Goal: Find specific page/section: Find specific page/section

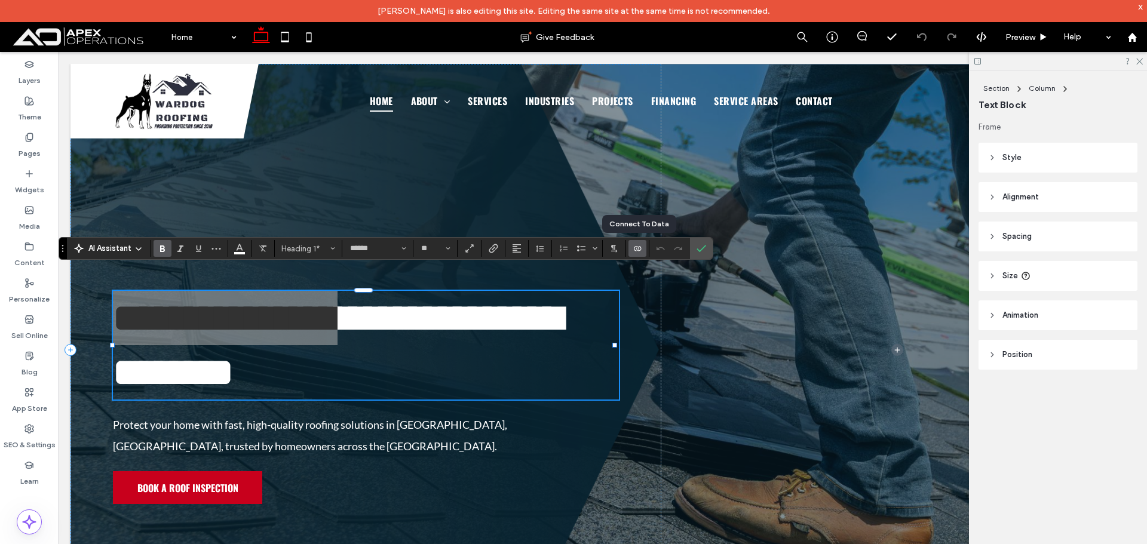
click at [633, 250] on icon "Connect To Data" at bounding box center [638, 249] width 10 height 10
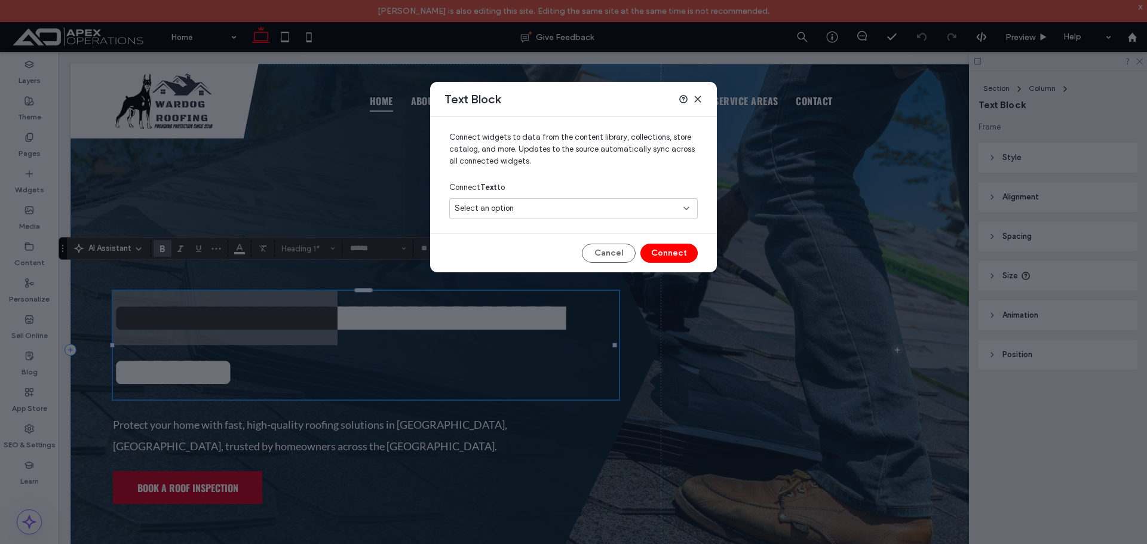
click at [571, 206] on div "Select an option" at bounding box center [566, 209] width 223 height 12
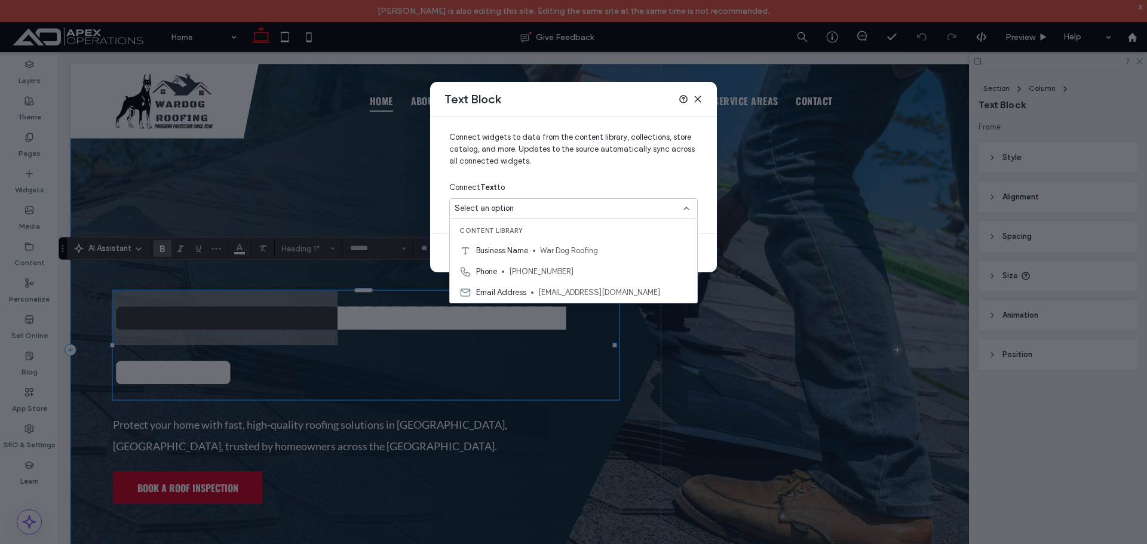
click at [698, 99] on use at bounding box center [697, 98] width 5 height 5
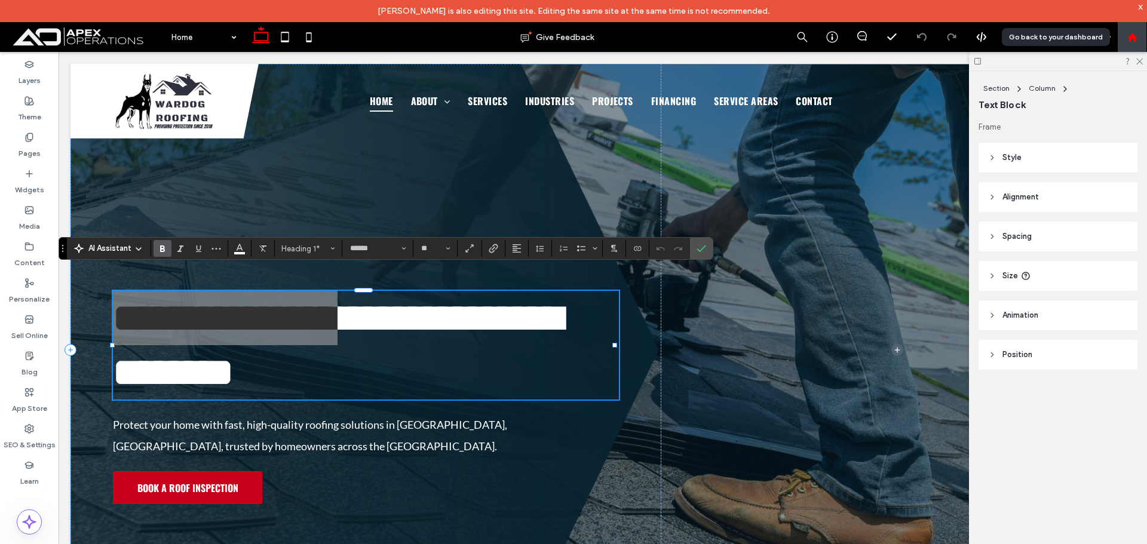
click at [1133, 36] on use at bounding box center [1131, 36] width 9 height 9
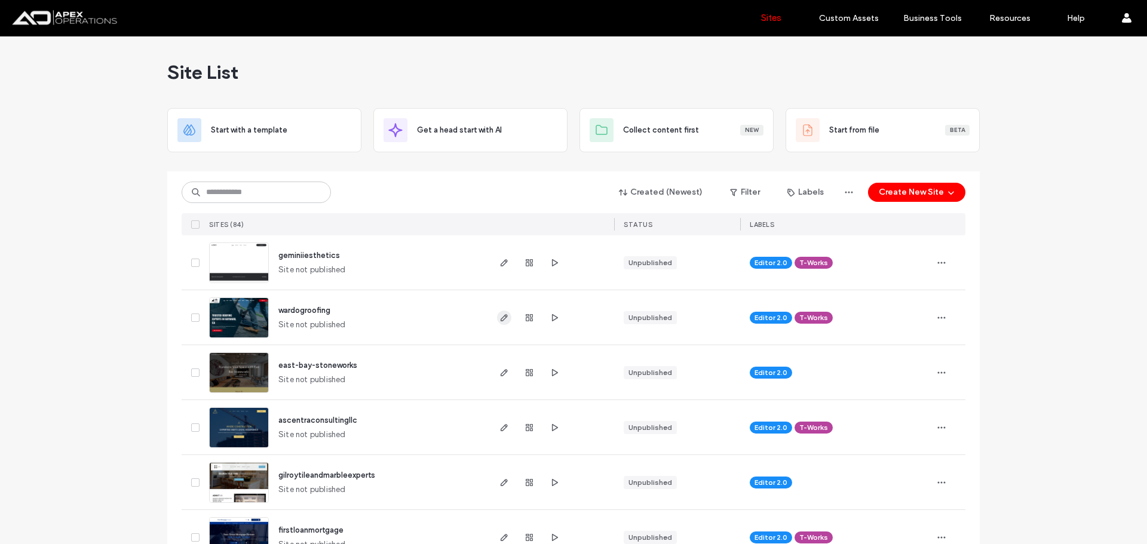
click at [498, 323] on span "button" at bounding box center [504, 318] width 14 height 14
